Goal: Task Accomplishment & Management: Manage account settings

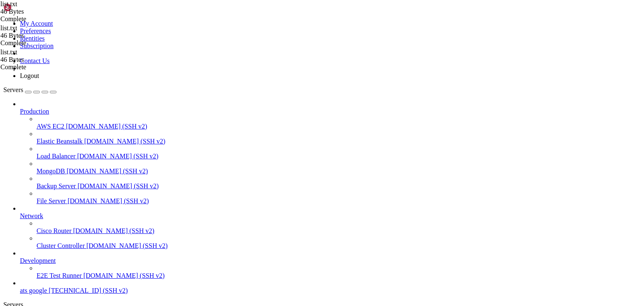
scroll to position [4, 1]
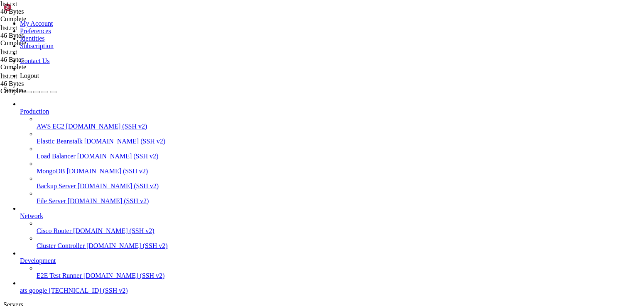
type textarea "u"
paste textarea "customer-0ypl911488-continent-NA-country-US:[EMAIL_ADDRESS][DOMAIN_NAME]:30000"
type textarea "customer-0ypl911488-continent-NA-country-US:[EMAIL_ADDRESS][DOMAIN_NAME]:30000"
